Goal: Task Accomplishment & Management: Manage account settings

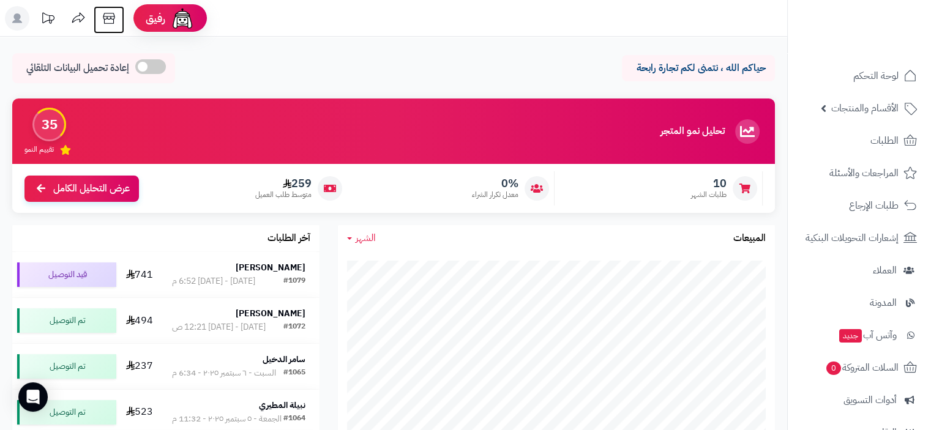
click at [105, 23] on icon at bounding box center [109, 18] width 12 height 11
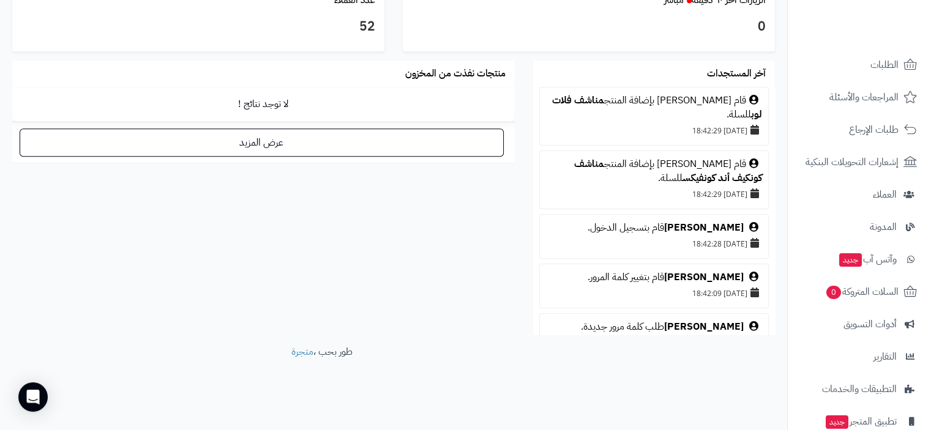
scroll to position [162, 0]
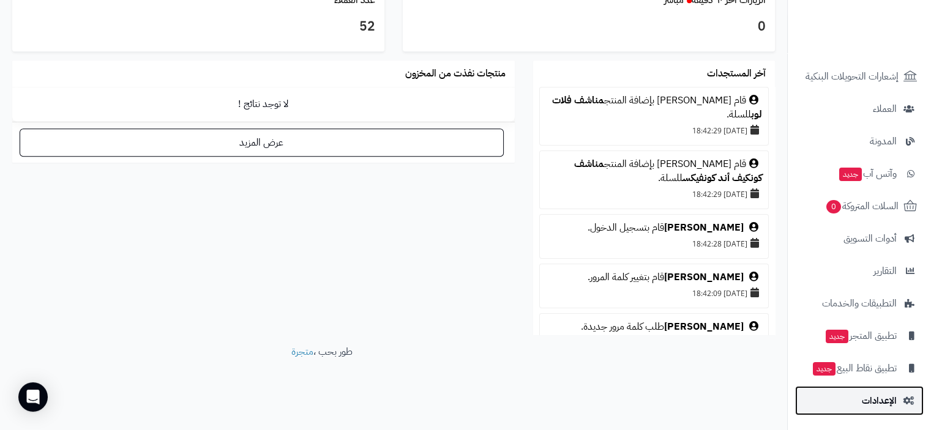
click at [885, 400] on span "الإعدادات" at bounding box center [879, 400] width 35 height 17
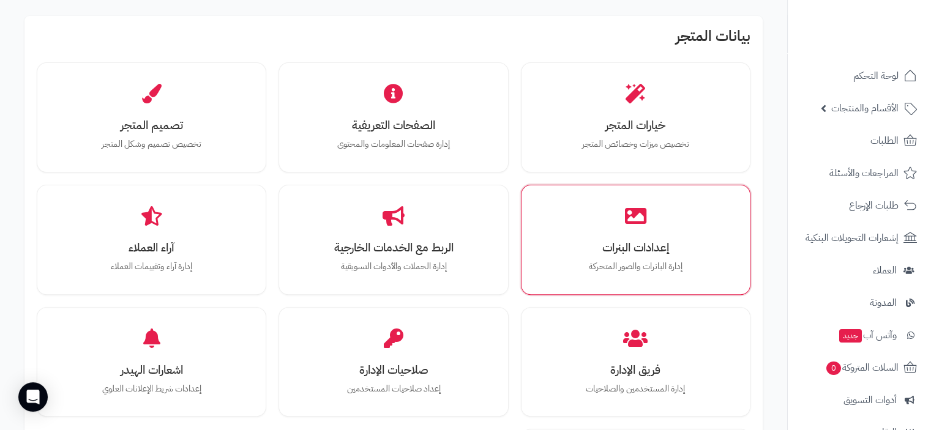
scroll to position [367, 0]
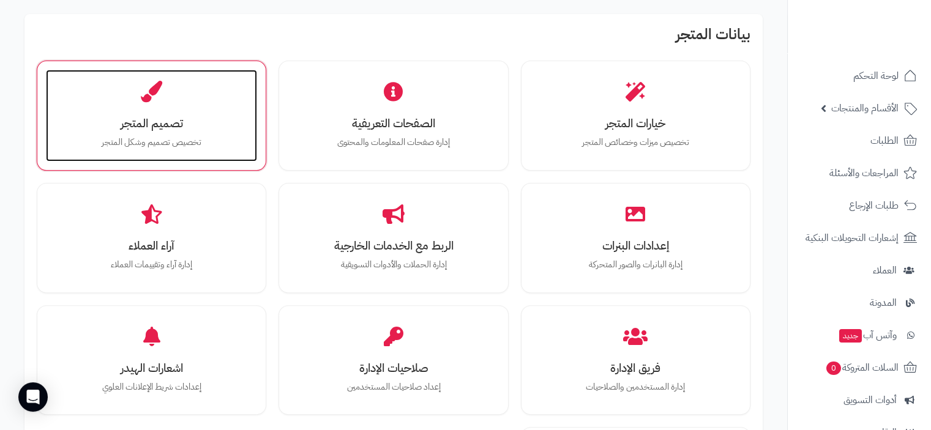
click at [159, 132] on div "تصميم المتجر تخصيص تصميم وشكل المتجر" at bounding box center [151, 116] width 211 height 92
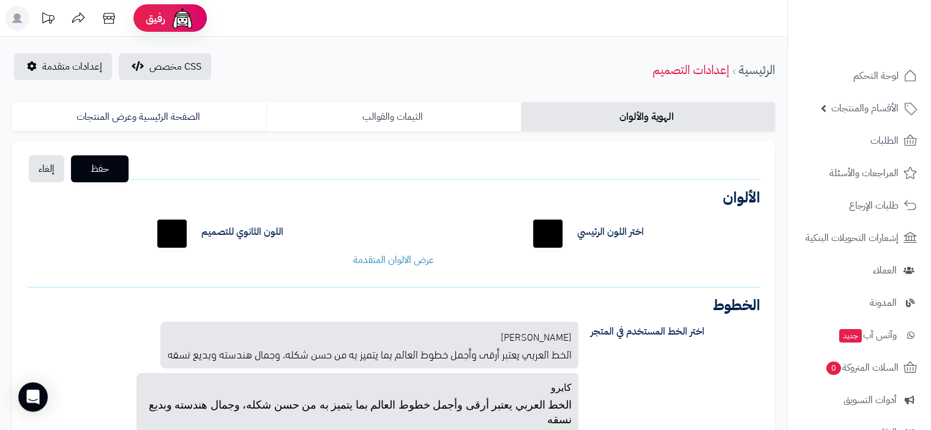
click at [411, 118] on link "الثيمات والقوالب" at bounding box center [393, 116] width 254 height 29
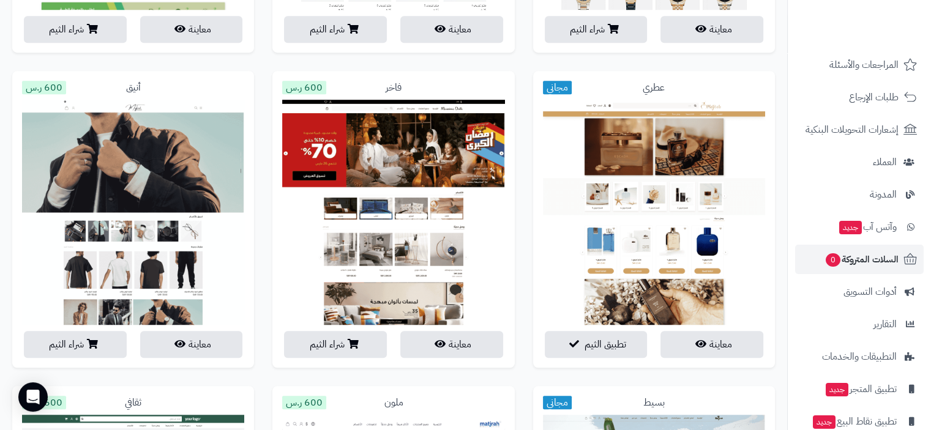
scroll to position [122, 0]
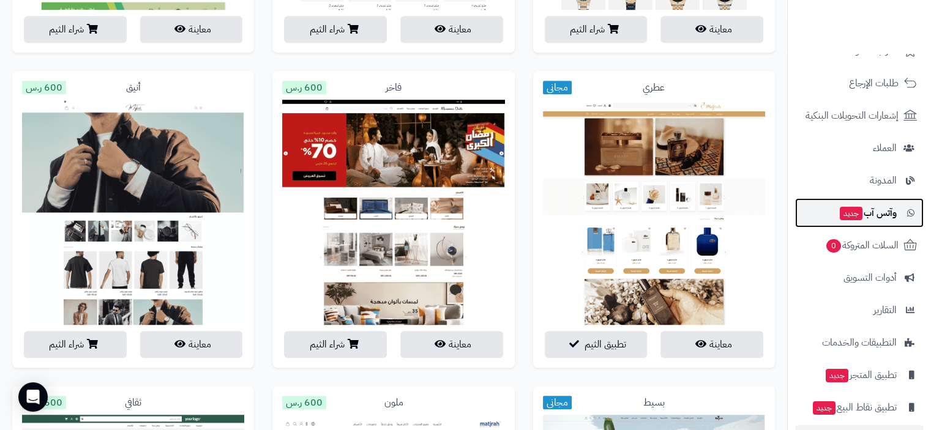
click at [880, 220] on span "وآتس آب جديد" at bounding box center [868, 212] width 58 height 17
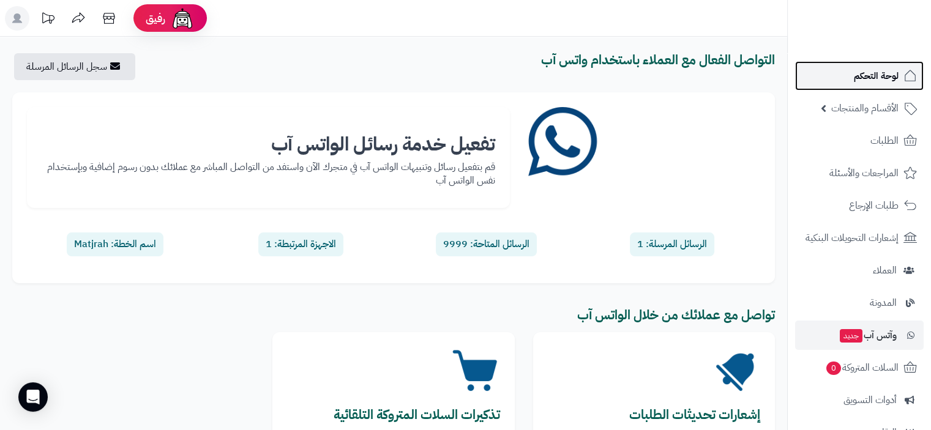
click at [872, 80] on span "لوحة التحكم" at bounding box center [876, 75] width 45 height 17
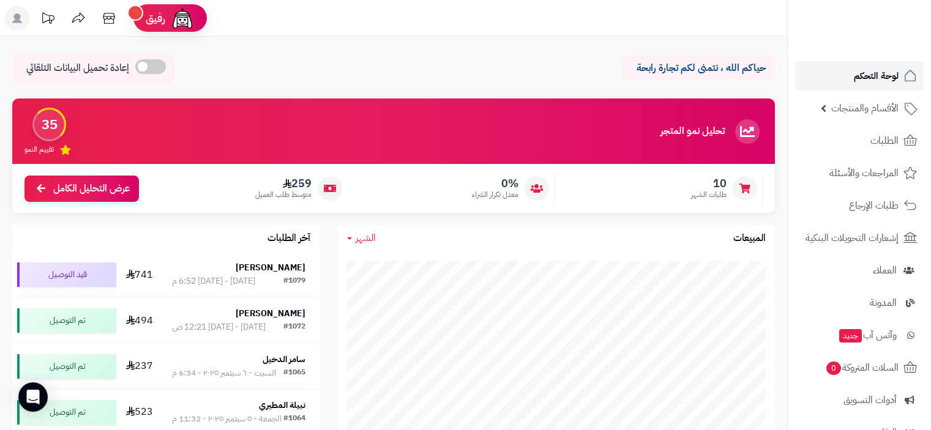
click at [882, 78] on span "لوحة التحكم" at bounding box center [876, 75] width 45 height 17
